Goal: Register for event/course

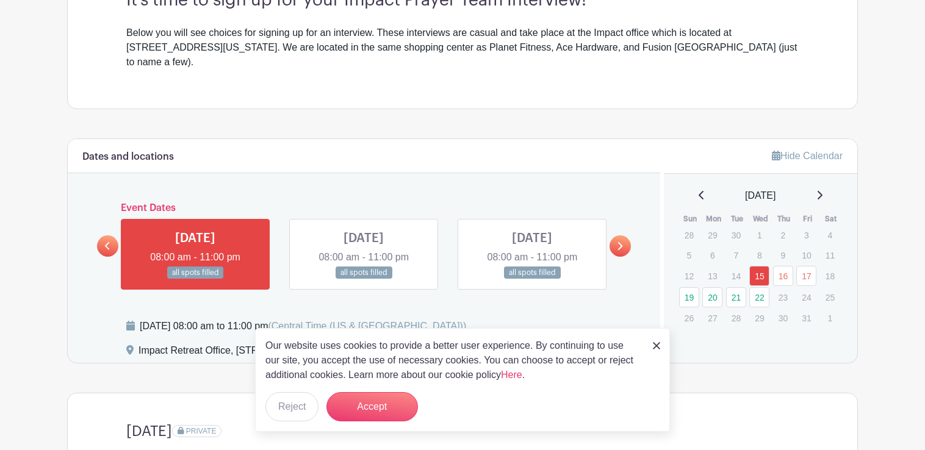
scroll to position [395, 0]
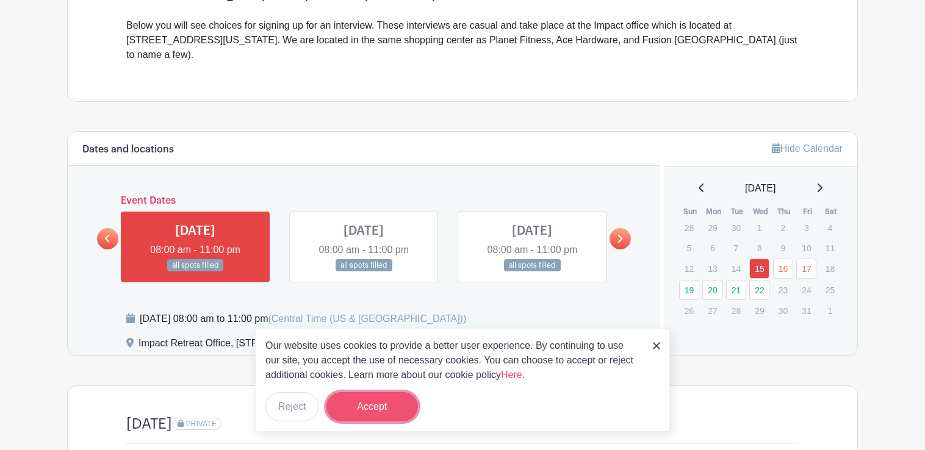
click at [366, 398] on button "Accept" at bounding box center [372, 406] width 92 height 29
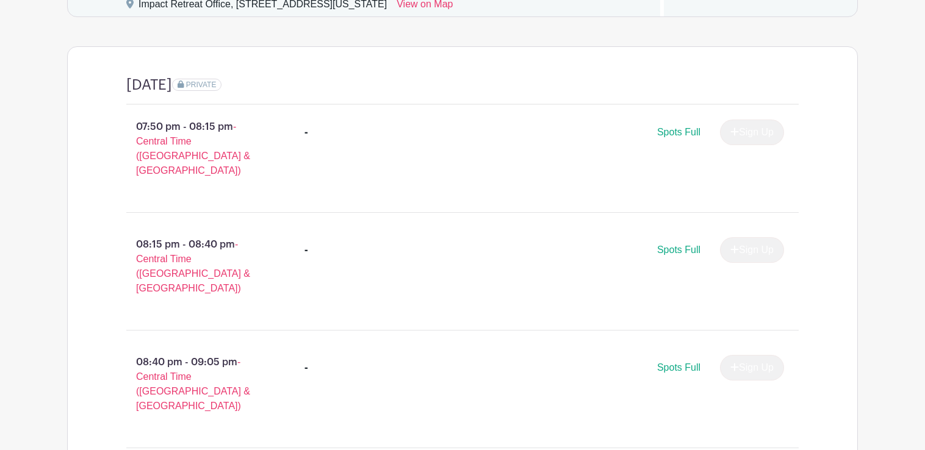
scroll to position [340, 0]
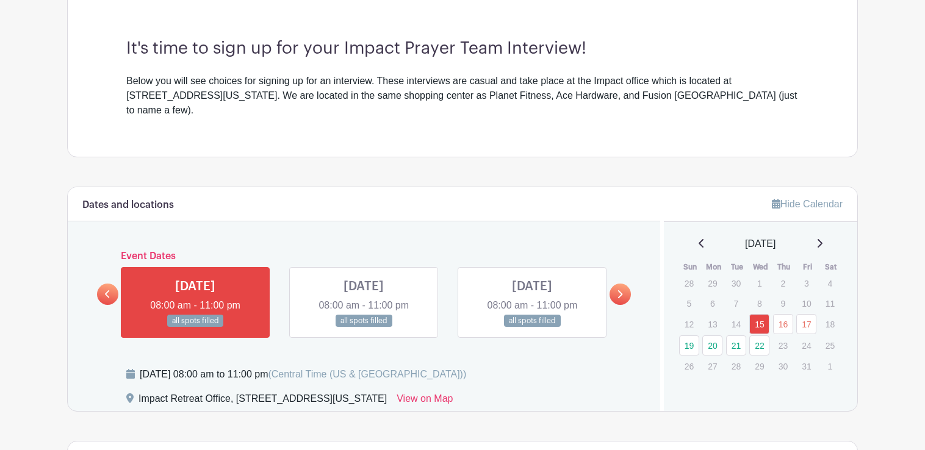
click at [620, 290] on icon at bounding box center [620, 294] width 5 height 8
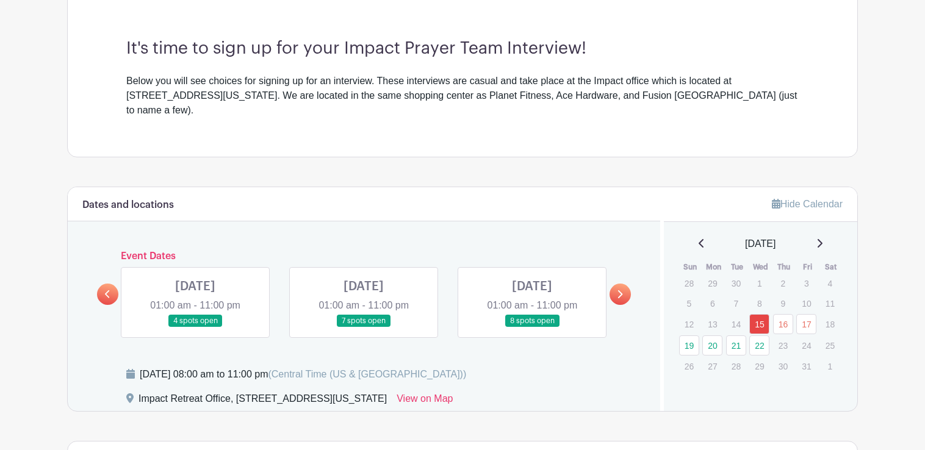
click at [620, 290] on icon at bounding box center [620, 294] width 5 height 8
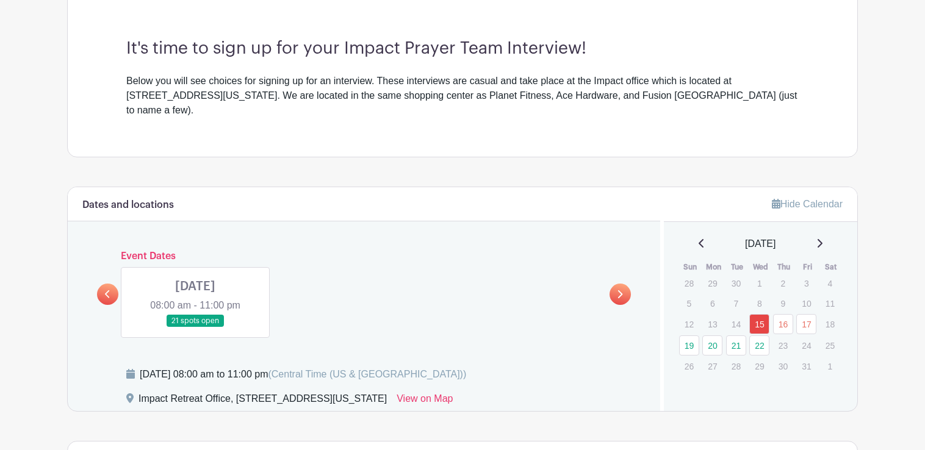
click at [195, 328] on link at bounding box center [195, 328] width 0 height 0
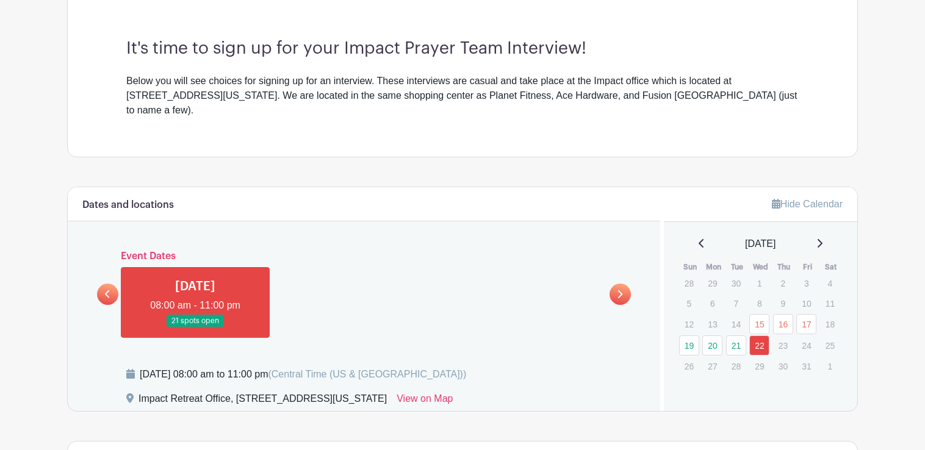
click at [195, 328] on link at bounding box center [195, 328] width 0 height 0
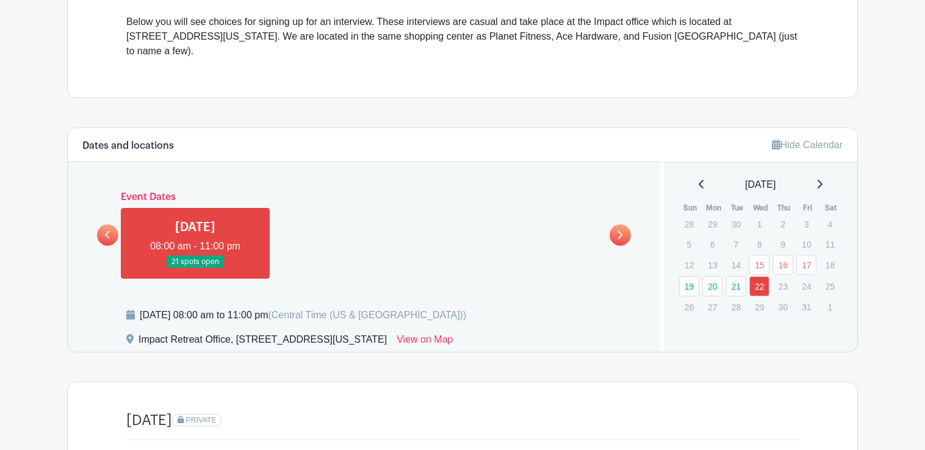
scroll to position [423, 0]
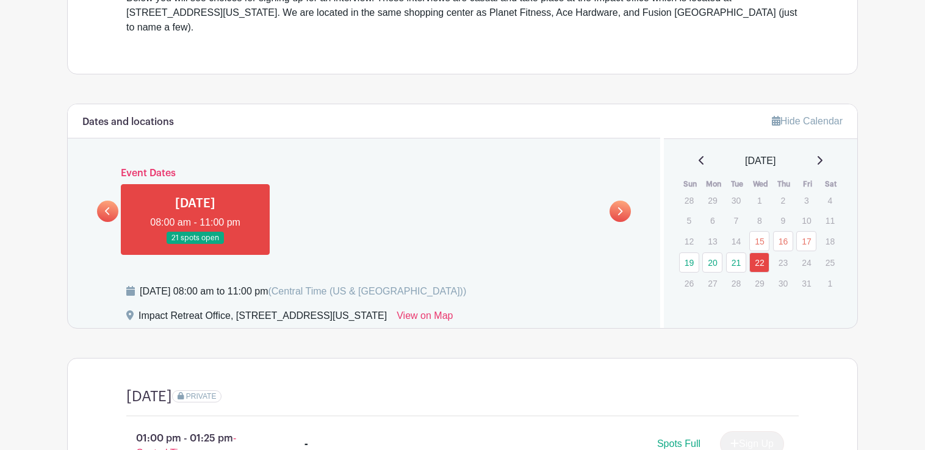
click at [103, 201] on link at bounding box center [107, 211] width 21 height 21
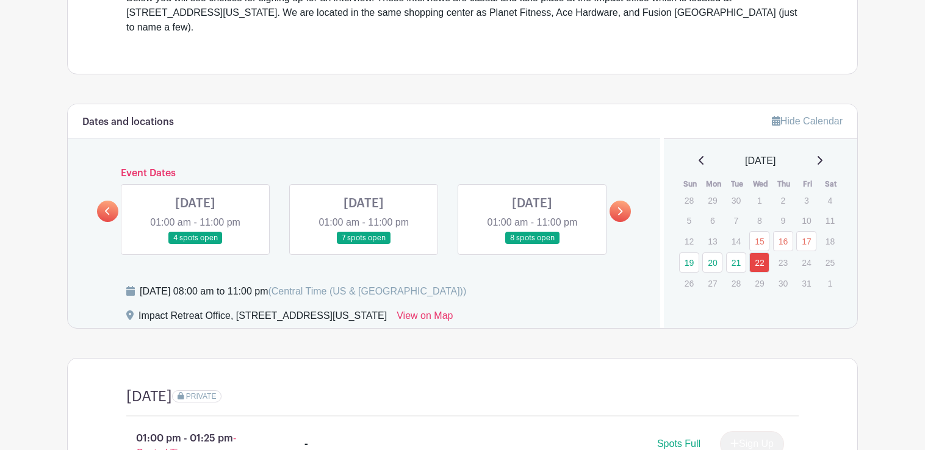
click at [195, 245] on link at bounding box center [195, 245] width 0 height 0
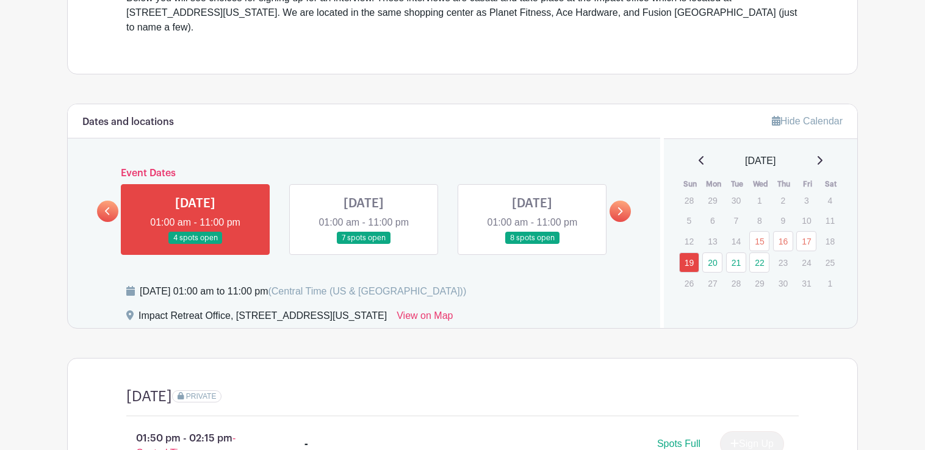
click at [195, 245] on link at bounding box center [195, 245] width 0 height 0
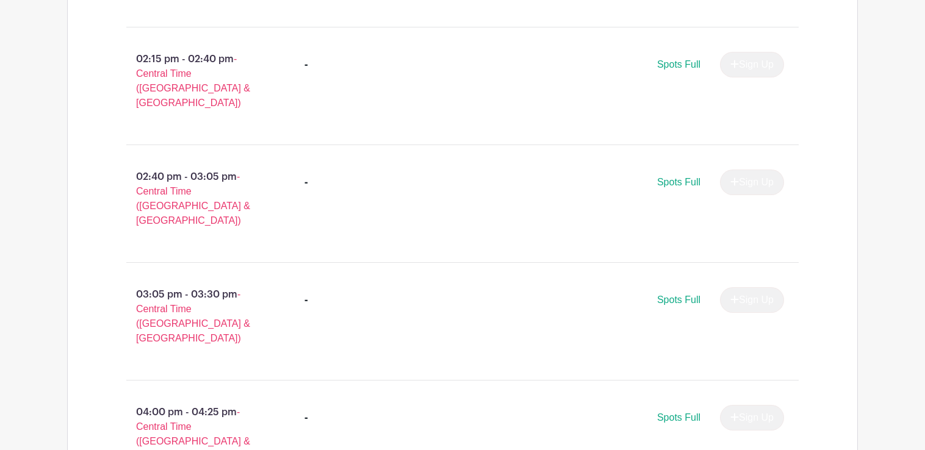
scroll to position [916, 0]
